Goal: Use online tool/utility: Utilize a website feature to perform a specific function

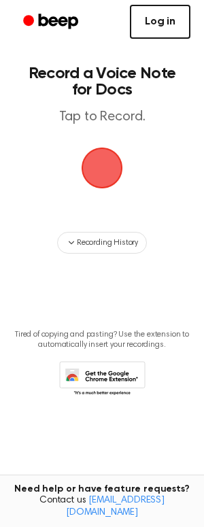
click at [156, 21] on link "Log in" at bounding box center [160, 22] width 61 height 34
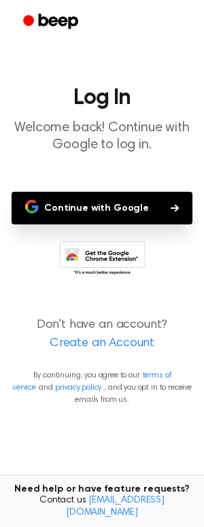
click at [92, 205] on button "Continue with Google" at bounding box center [102, 208] width 181 height 33
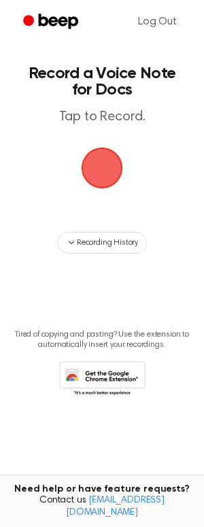
click at [103, 163] on span "button" at bounding box center [102, 168] width 46 height 46
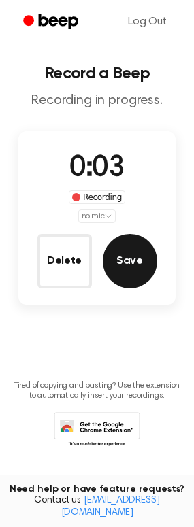
click at [129, 254] on button "Save" at bounding box center [130, 261] width 54 height 54
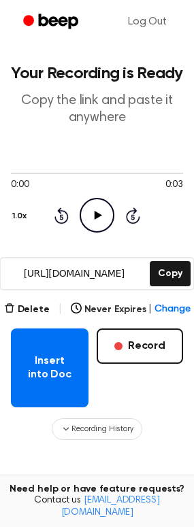
click at [91, 210] on icon "Play Audio" at bounding box center [97, 215] width 35 height 35
click at [90, 214] on icon "Play Audio" at bounding box center [97, 215] width 35 height 35
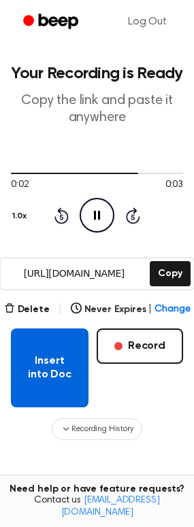
click at [41, 368] on button "Insert into Doc" at bounding box center [50, 367] width 78 height 79
